Goal: Task Accomplishment & Management: Use online tool/utility

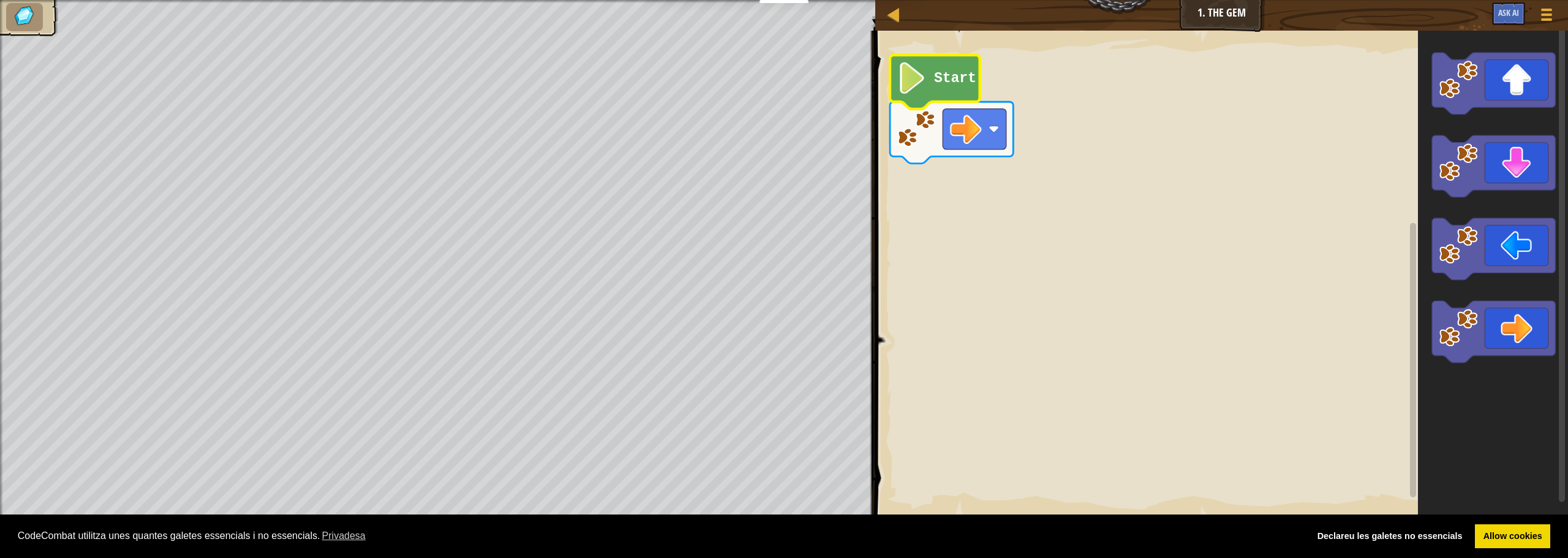
click at [931, 75] on icon "Espai de treball Blockly" at bounding box center [935, 82] width 90 height 54
click at [917, 82] on image "Espai de treball Blockly" at bounding box center [912, 78] width 30 height 32
click at [1075, 115] on rect "Espai de treball Blockly" at bounding box center [1219, 274] width 696 height 499
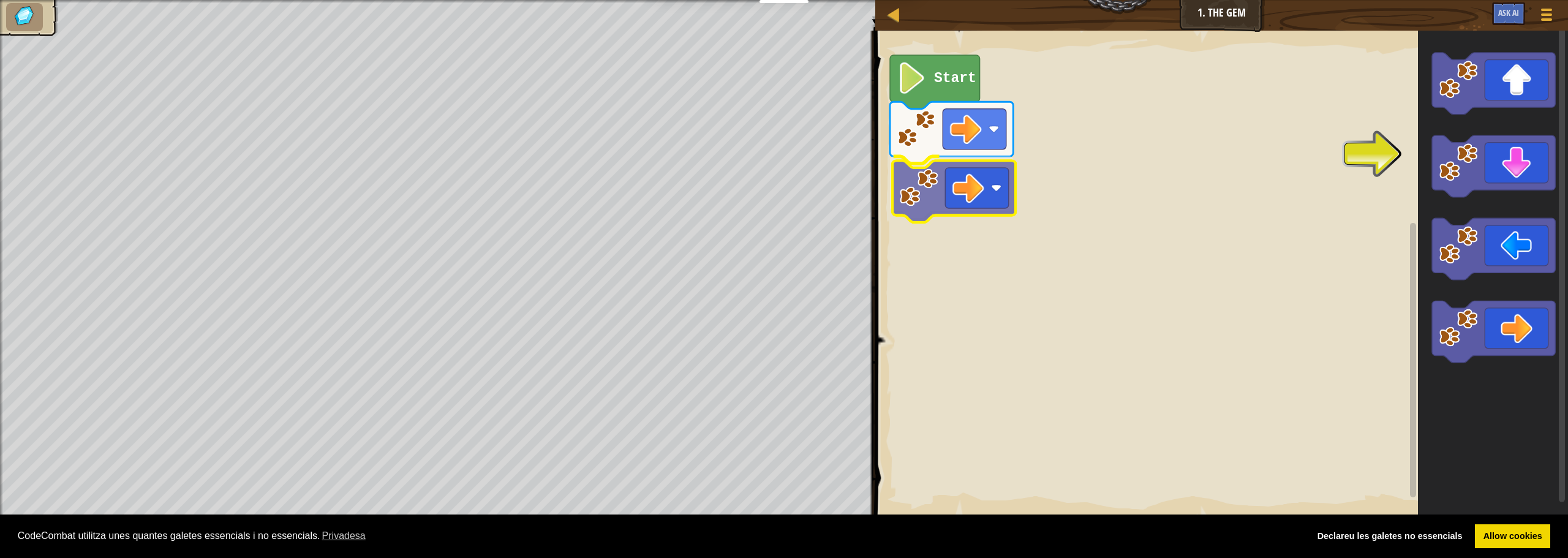
click at [1008, 209] on div "Start" at bounding box center [1219, 274] width 696 height 499
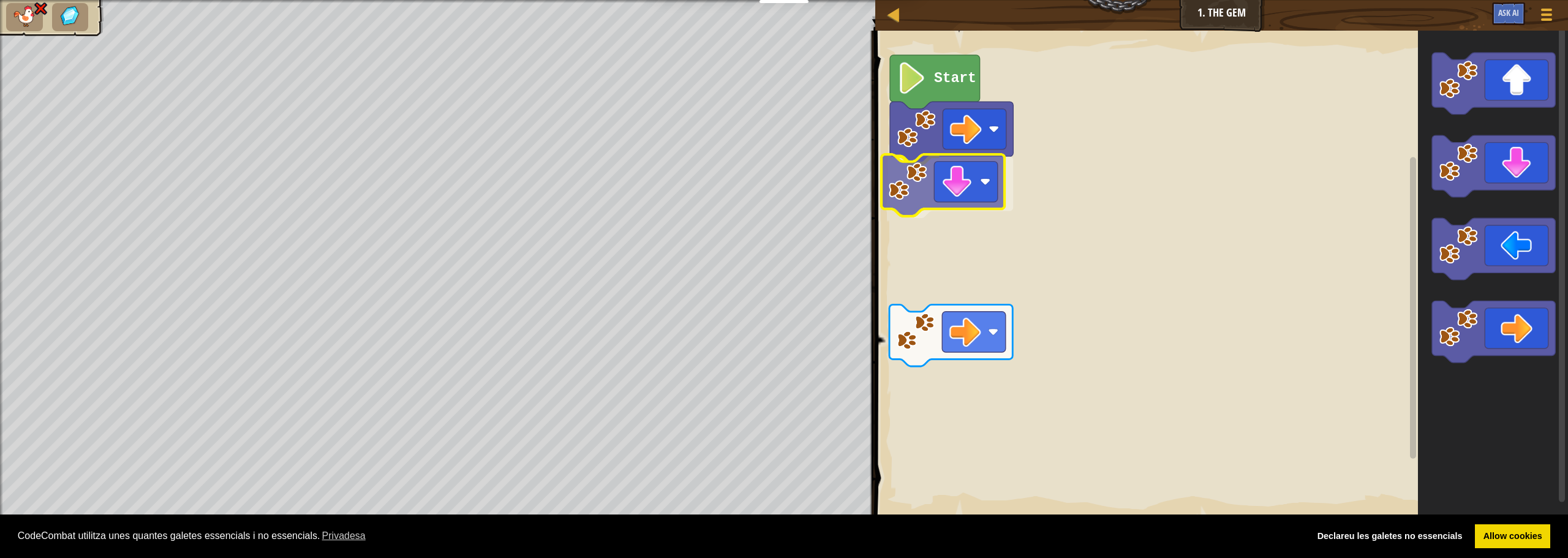
click at [973, 205] on div "Start" at bounding box center [1219, 274] width 696 height 499
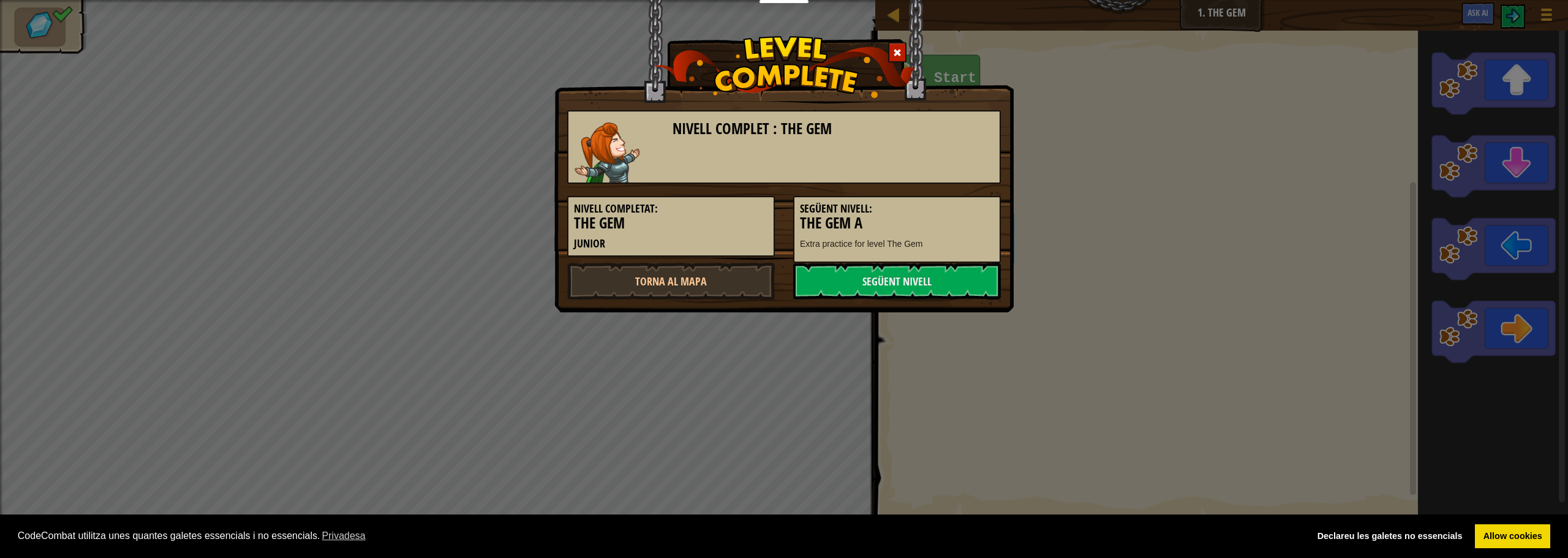
click at [895, 55] on span at bounding box center [897, 52] width 9 height 9
